Goal: Transaction & Acquisition: Obtain resource

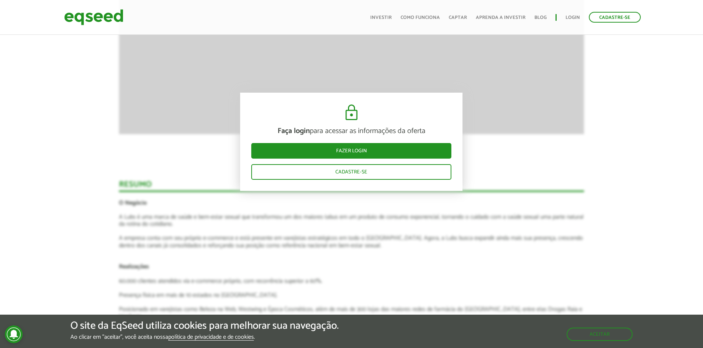
scroll to position [815, 0]
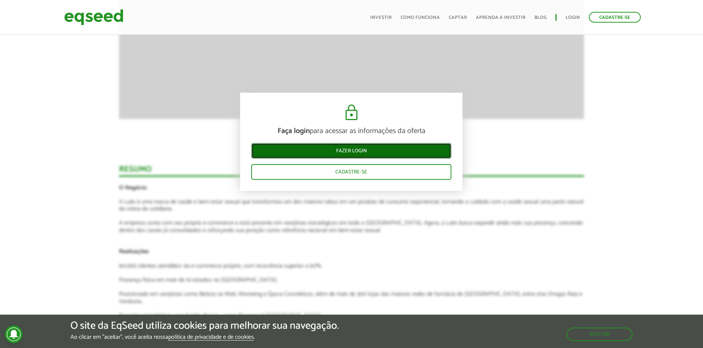
click at [372, 153] on link "Fazer login" at bounding box center [351, 151] width 200 height 16
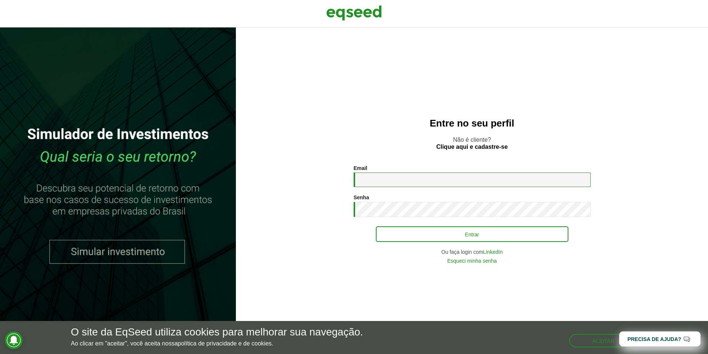
type input "**********"
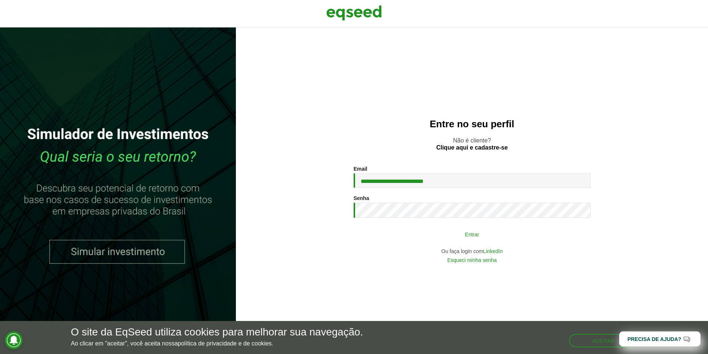
click at [432, 235] on button "Entrar" at bounding box center [472, 234] width 193 height 14
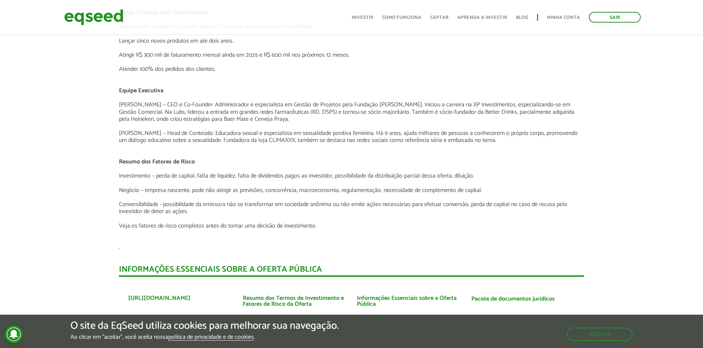
scroll to position [1260, 0]
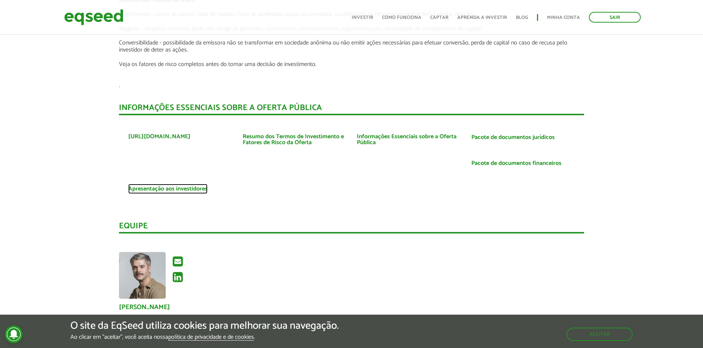
click at [168, 186] on link "Apresentação aos investidores" at bounding box center [167, 189] width 79 height 6
